Goal: Information Seeking & Learning: Understand process/instructions

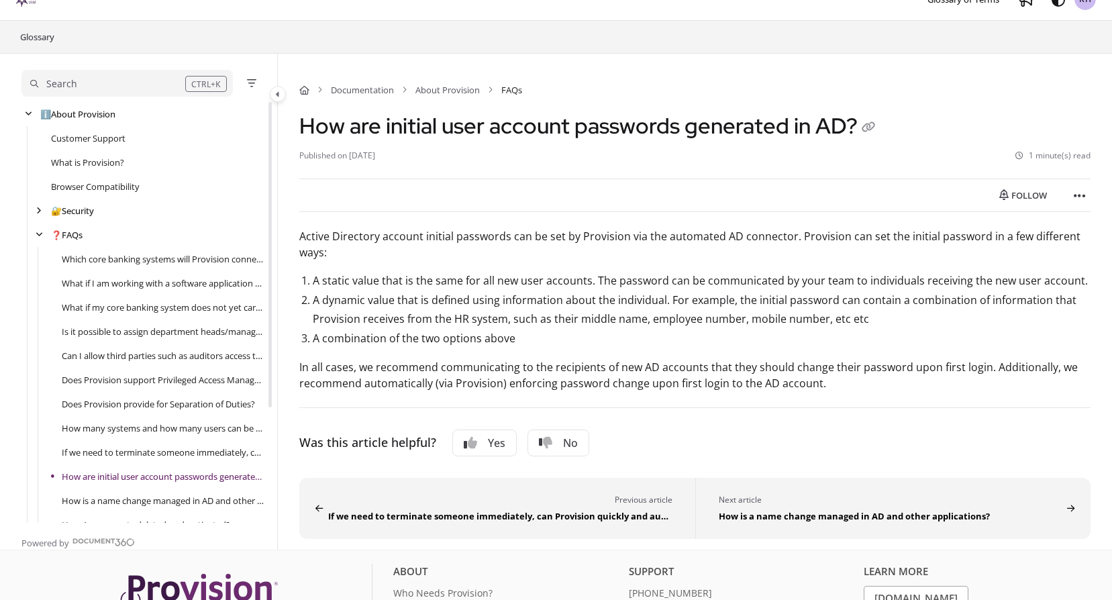
scroll to position [159, 0]
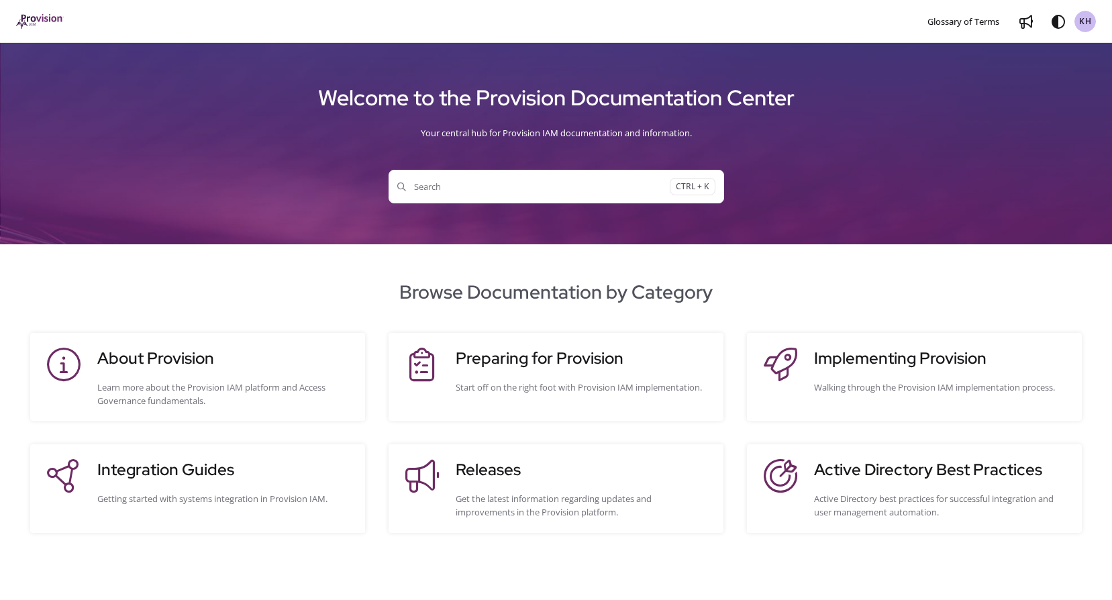
click at [484, 192] on span "Search" at bounding box center [533, 186] width 273 height 13
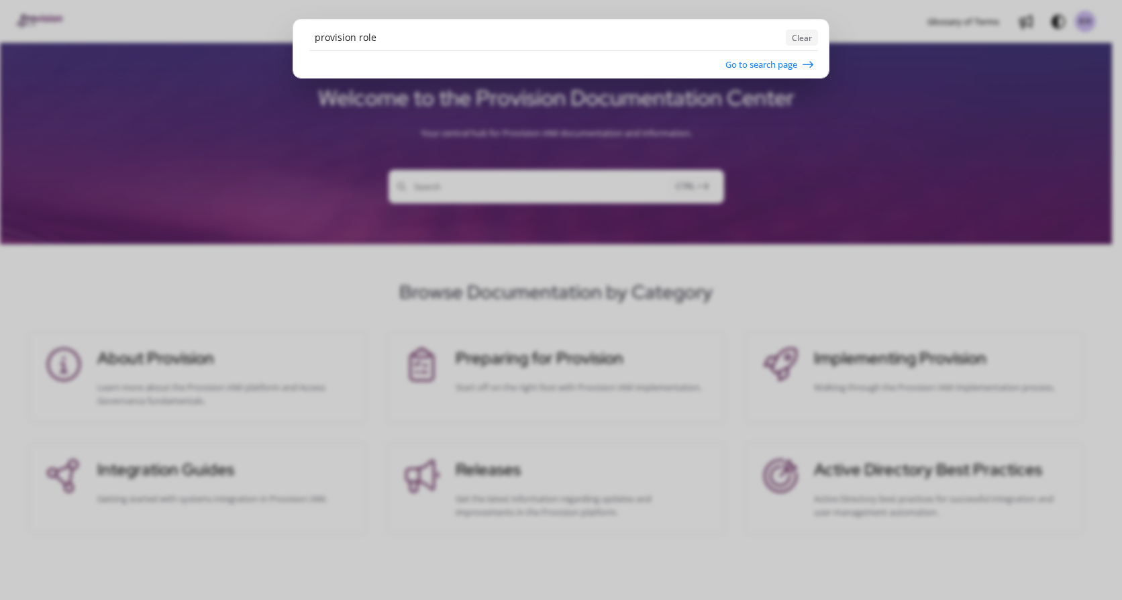
type input "provision role"
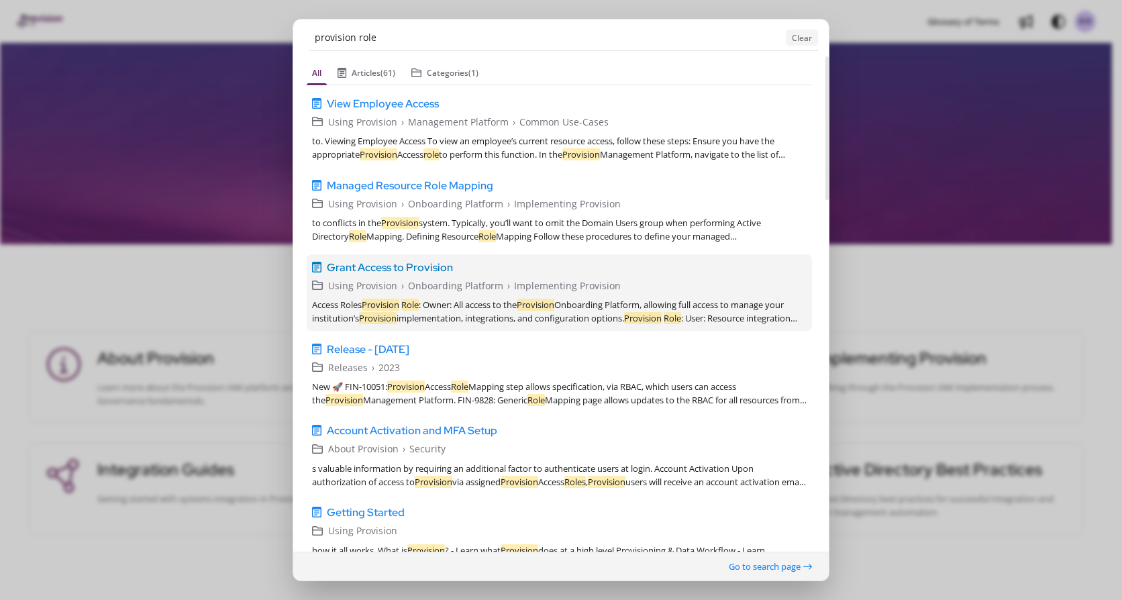
drag, startPoint x: 407, startPoint y: 266, endPoint x: 411, endPoint y: 273, distance: 7.8
click at [407, 266] on span "Grant Access to Provision" at bounding box center [390, 267] width 126 height 16
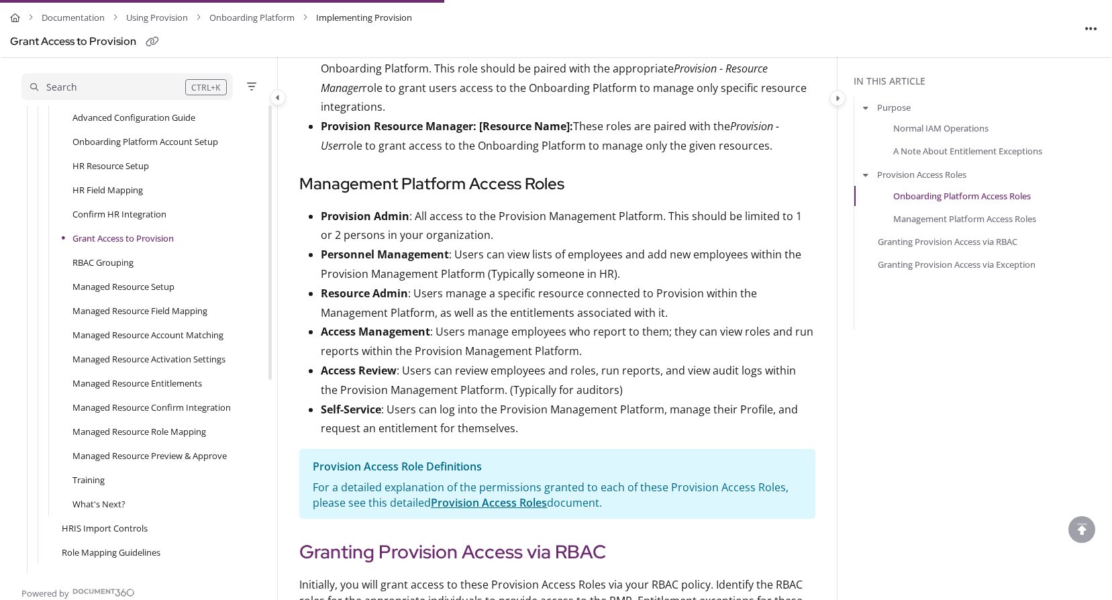
scroll to position [1162, 0]
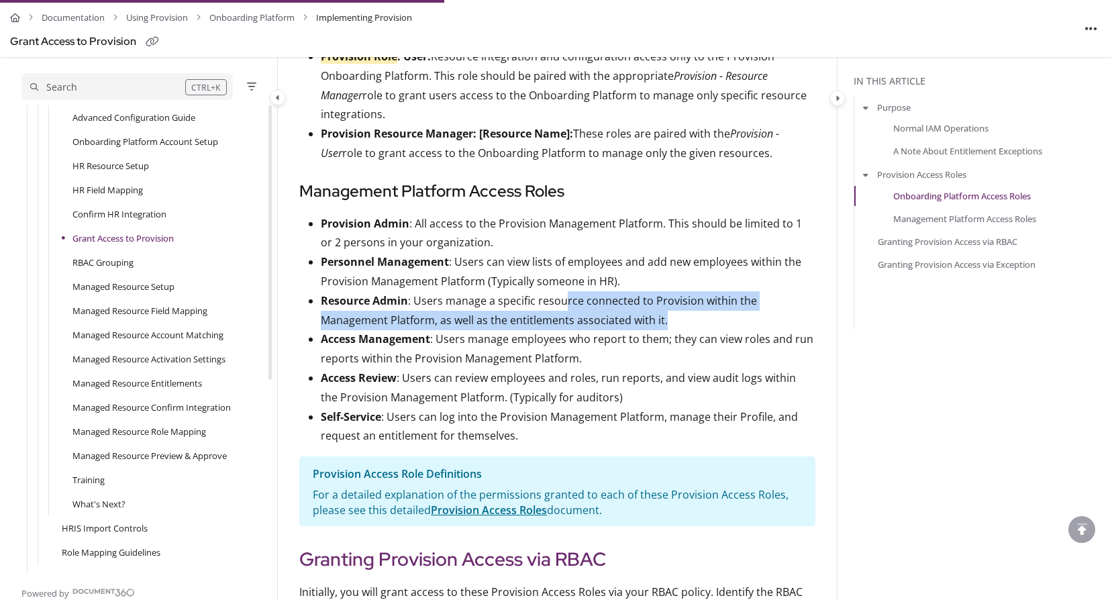
drag, startPoint x: 650, startPoint y: 289, endPoint x: 752, endPoint y: 297, distance: 103.0
click at [752, 297] on p "Resource Admin : Users manage a specific resource connected to Provision within…" at bounding box center [568, 310] width 495 height 39
drag, startPoint x: 752, startPoint y: 297, endPoint x: 655, endPoint y: 297, distance: 97.3
click at [752, 297] on p "Resource Admin : Users manage a specific resource connected to Provision within…" at bounding box center [568, 310] width 495 height 39
